Goal: Obtain resource: Download file/media

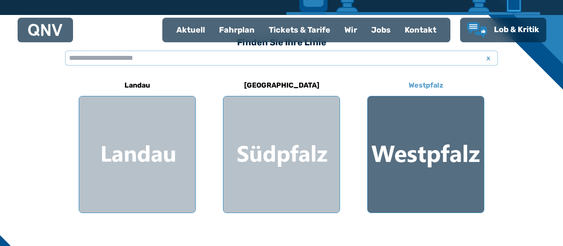
scroll to position [229, 0]
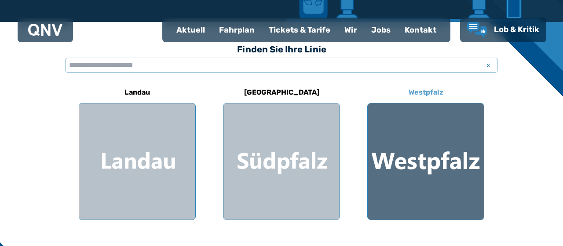
click at [410, 129] on div at bounding box center [426, 161] width 116 height 116
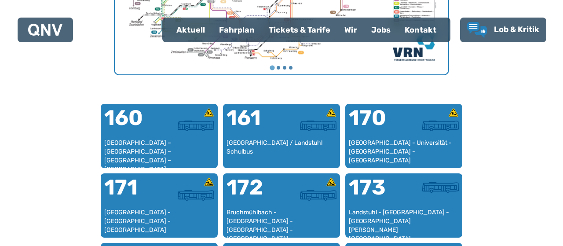
scroll to position [500, 0]
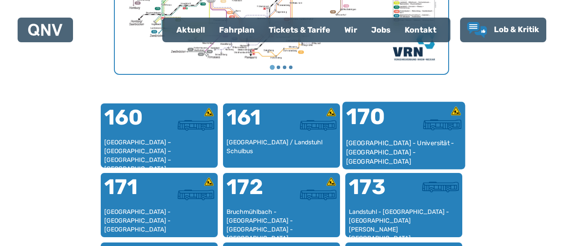
click at [383, 133] on div "170" at bounding box center [375, 122] width 58 height 33
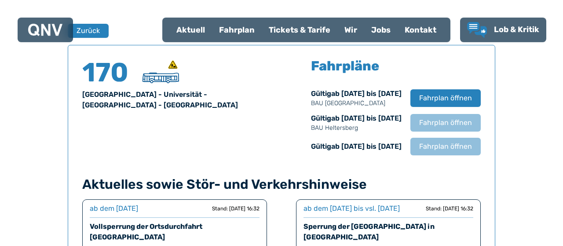
scroll to position [580, 0]
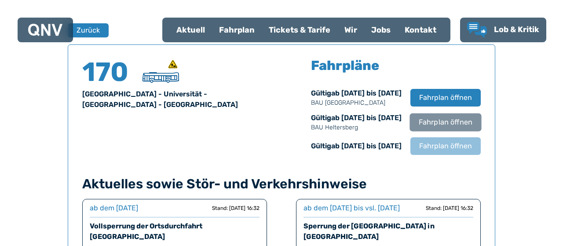
click at [432, 128] on button "Fahrplan öffnen" at bounding box center [446, 122] width 72 height 18
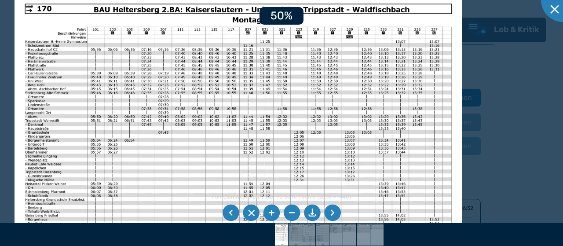
click at [331, 217] on li at bounding box center [332, 213] width 17 height 17
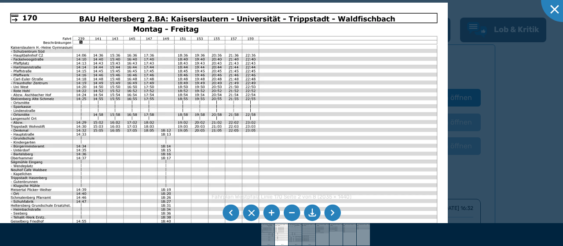
click at [331, 217] on li at bounding box center [332, 213] width 17 height 17
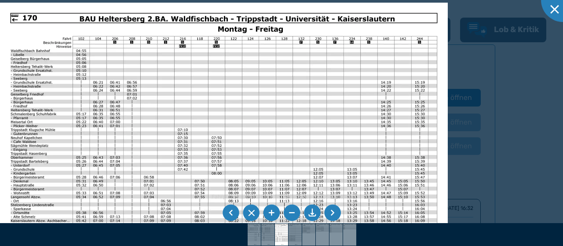
click at [226, 214] on li at bounding box center [231, 213] width 17 height 17
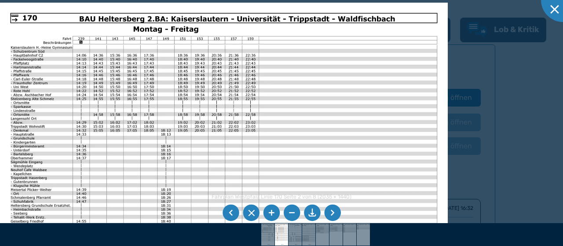
click at [336, 213] on li at bounding box center [332, 213] width 17 height 17
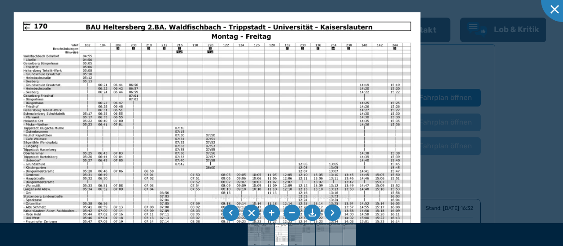
click at [211, 102] on img at bounding box center [217, 156] width 407 height 288
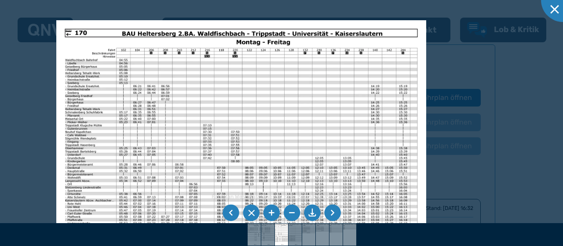
click at [317, 210] on li at bounding box center [312, 213] width 17 height 17
